Goal: Information Seeking & Learning: Find contact information

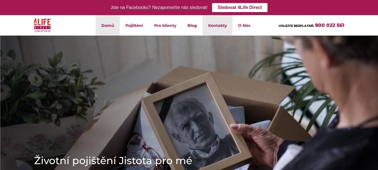
click at [231, 25] on link "Kontakty" at bounding box center [218, 25] width 30 height 20
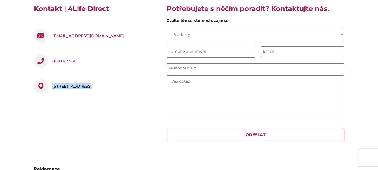
drag, startPoint x: 54, startPoint y: 86, endPoint x: 84, endPoint y: 89, distance: 30.1
click at [84, 89] on div "[STREET_ADDRESS]" at bounding box center [72, 86] width 40 height 14
copy div "Pobřežní 394/12"
drag, startPoint x: 88, startPoint y: 86, endPoint x: 116, endPoint y: 87, distance: 27.7
click at [92, 87] on div "[STREET_ADDRESS]" at bounding box center [72, 86] width 40 height 14
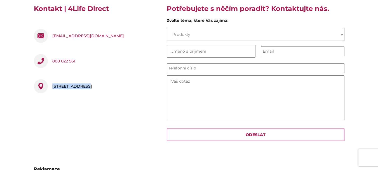
click at [92, 87] on div "[STREET_ADDRESS]" at bounding box center [72, 86] width 40 height 14
drag, startPoint x: 86, startPoint y: 85, endPoint x: 115, endPoint y: 85, distance: 28.5
click at [92, 85] on div "[STREET_ADDRESS]" at bounding box center [72, 86] width 40 height 14
copy div "186 00 [GEOGRAPHIC_DATA] 8"
